Goal: Check status: Check status

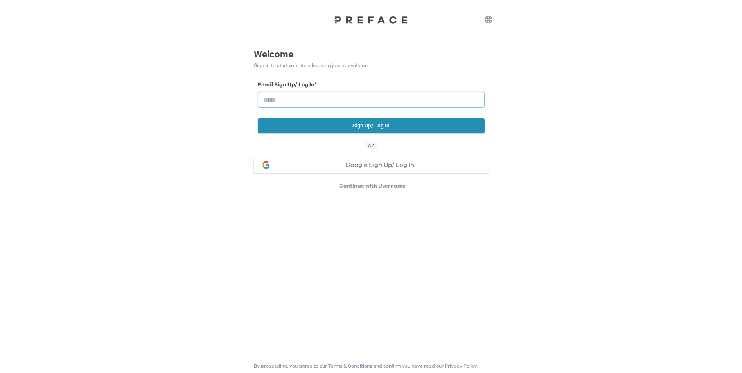
drag, startPoint x: 350, startPoint y: 99, endPoint x: 348, endPoint y: 103, distance: 4.2
click at [350, 99] on input "email" at bounding box center [371, 100] width 227 height 16
paste input "**********"
type input "**********"
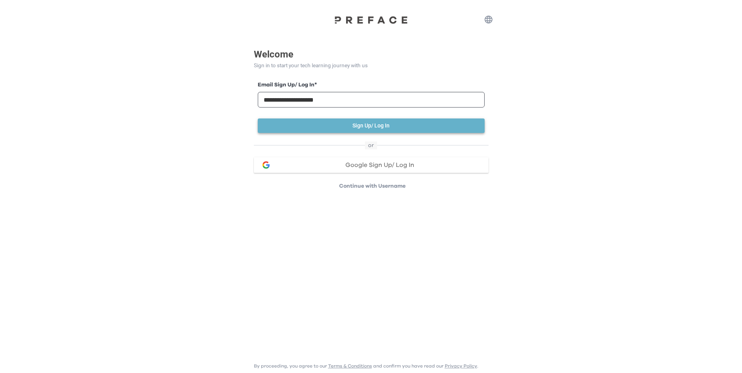
click at [358, 124] on button "Sign Up/ Log In" at bounding box center [371, 126] width 227 height 14
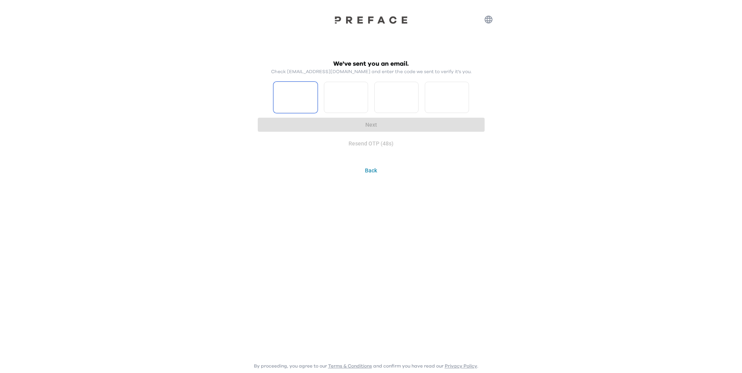
click at [293, 89] on input "Please enter OTP character 1" at bounding box center [296, 97] width 44 height 31
type input "*"
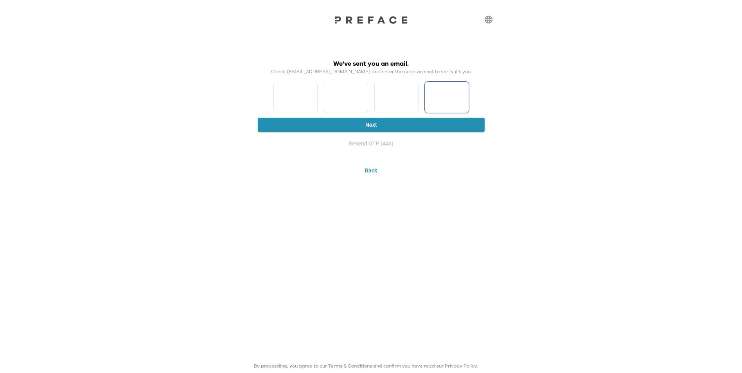
type input "*"
click at [344, 123] on button "Next" at bounding box center [371, 125] width 227 height 14
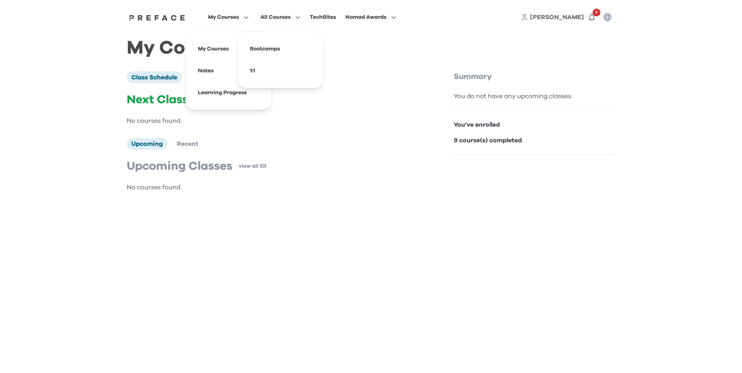
click at [221, 17] on span "My Courses" at bounding box center [223, 17] width 31 height 9
click at [203, 92] on span at bounding box center [229, 93] width 74 height 22
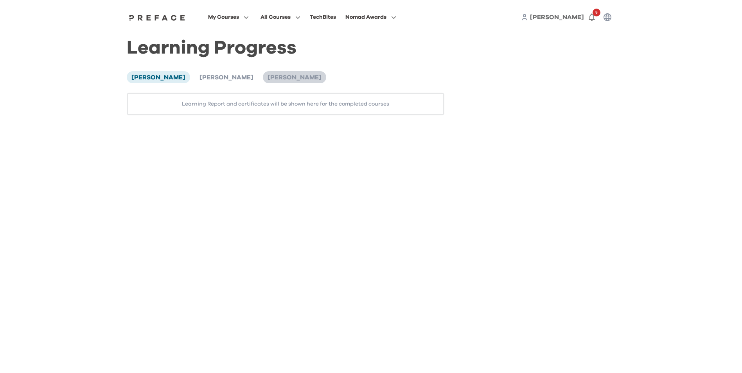
click at [268, 74] on span "[PERSON_NAME]" at bounding box center [295, 77] width 54 height 6
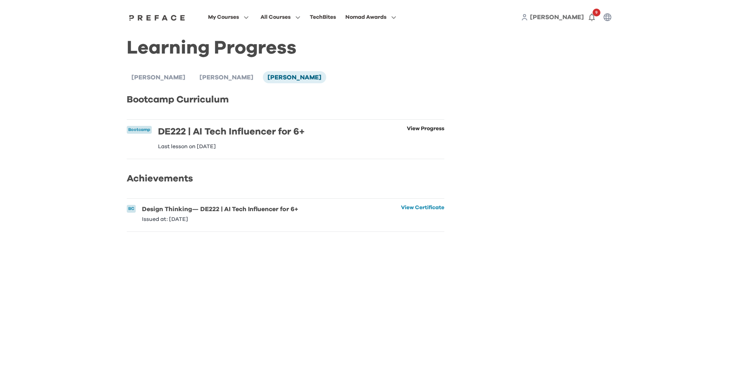
click at [421, 129] on link "View Progress" at bounding box center [426, 137] width 38 height 23
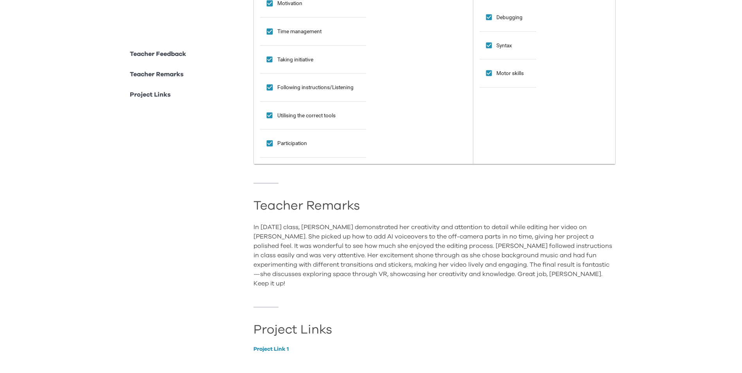
scroll to position [454, 0]
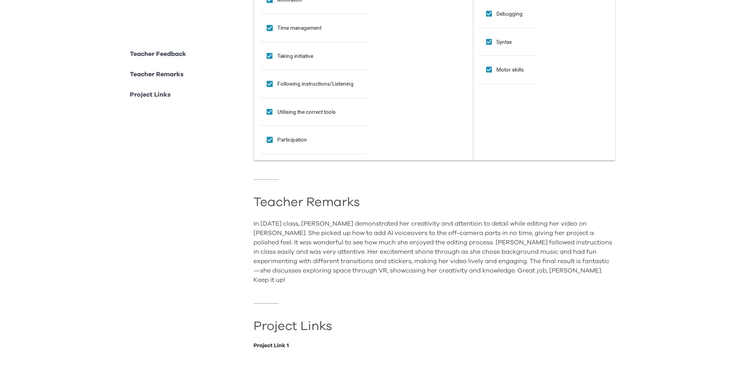
click at [281, 343] on link "Project Link 1" at bounding box center [435, 345] width 362 height 5
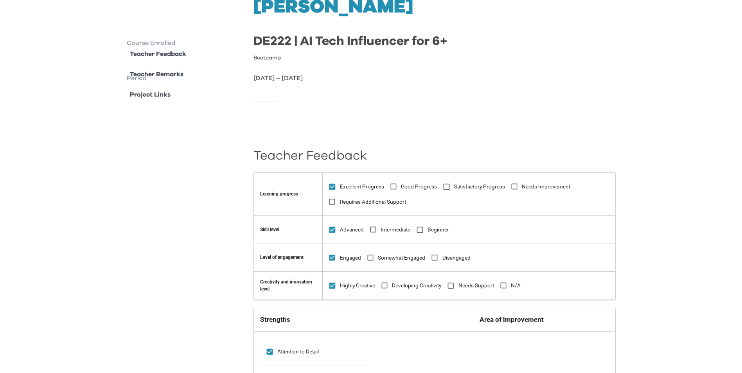
scroll to position [0, 0]
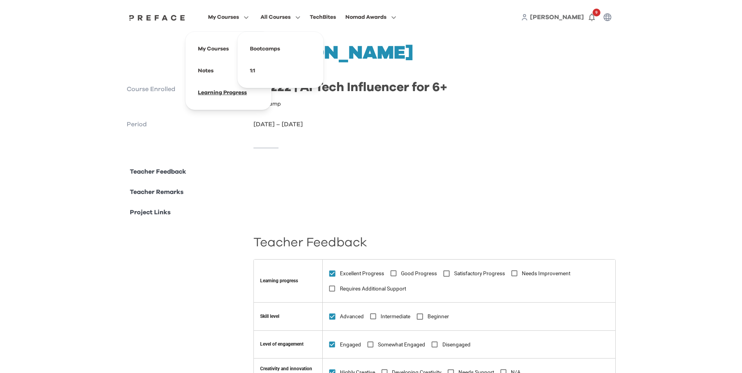
click at [216, 90] on span at bounding box center [229, 93] width 74 height 22
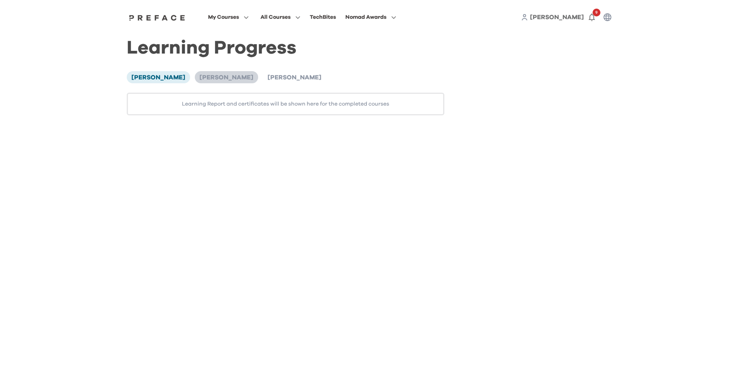
click at [209, 80] on span "[PERSON_NAME]" at bounding box center [227, 77] width 54 height 6
